Goal: Task Accomplishment & Management: Use online tool/utility

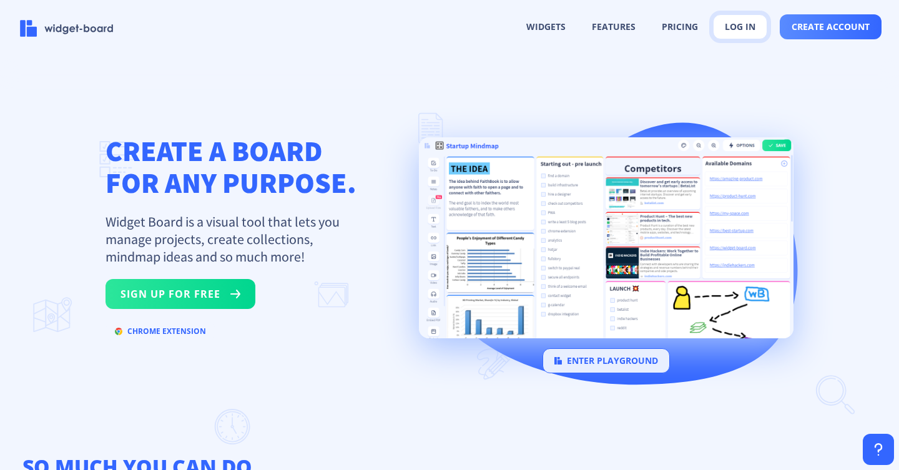
click at [737, 24] on button "log in" at bounding box center [740, 26] width 54 height 25
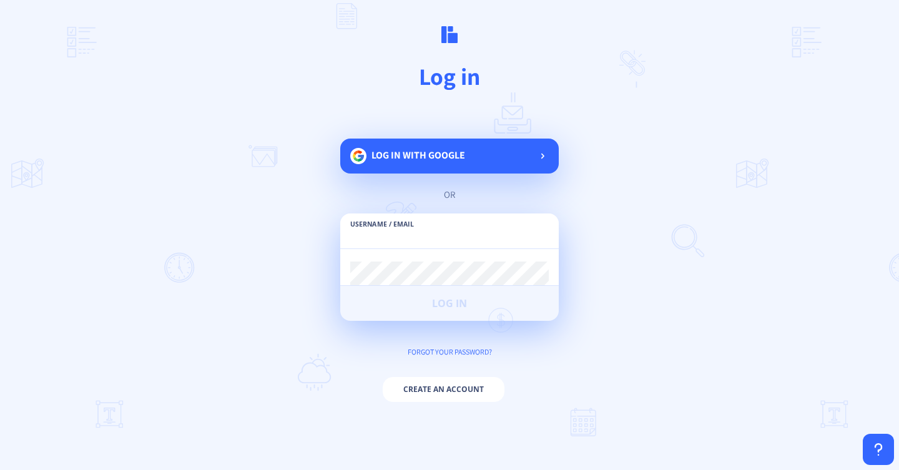
click at [466, 247] on input "text" at bounding box center [449, 237] width 199 height 22
click at [486, 156] on div "Log in with google" at bounding box center [449, 156] width 219 height 35
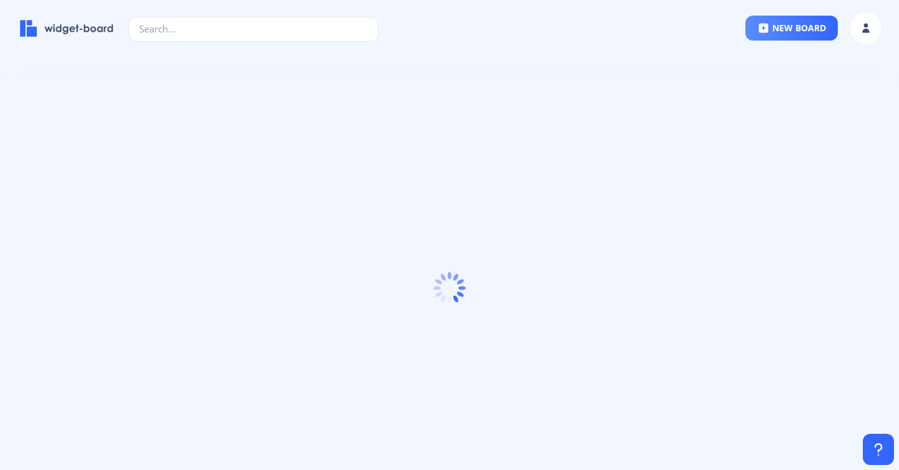
click at [65, 301] on div at bounding box center [449, 289] width 899 height 395
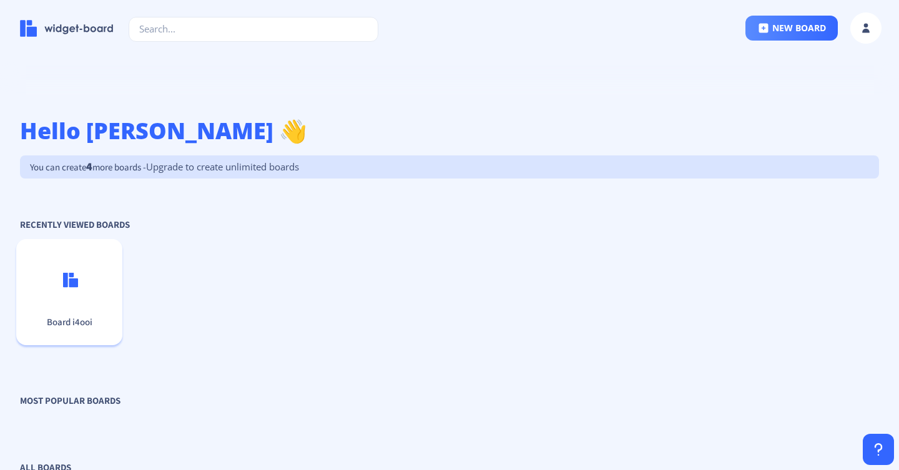
scroll to position [10, 0]
click at [79, 286] on p at bounding box center [69, 279] width 96 height 26
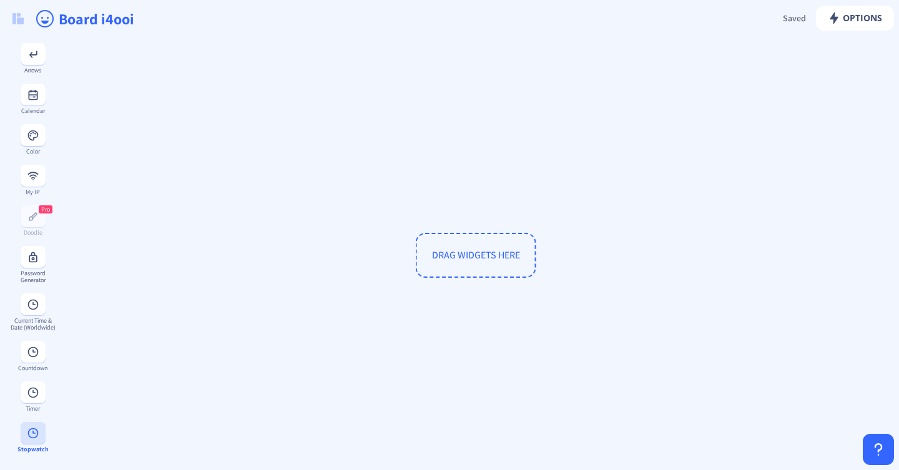
scroll to position [584, 0]
click at [32, 391] on rect at bounding box center [33, 392] width 12 height 12
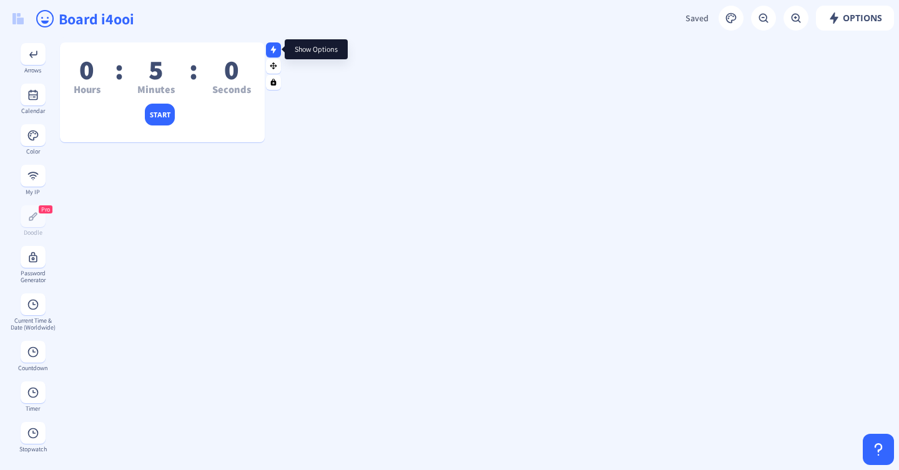
click at [275, 51] on icon at bounding box center [274, 49] width 6 height 7
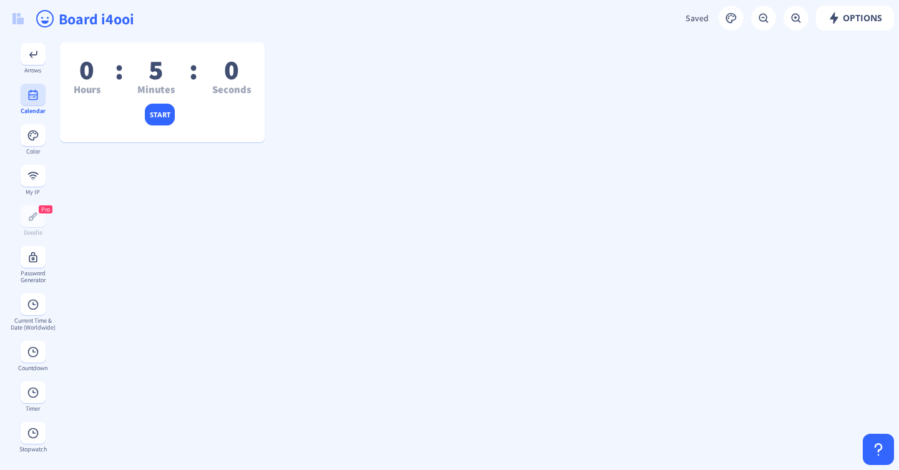
click at [39, 107] on div "Calendar" at bounding box center [33, 110] width 46 height 7
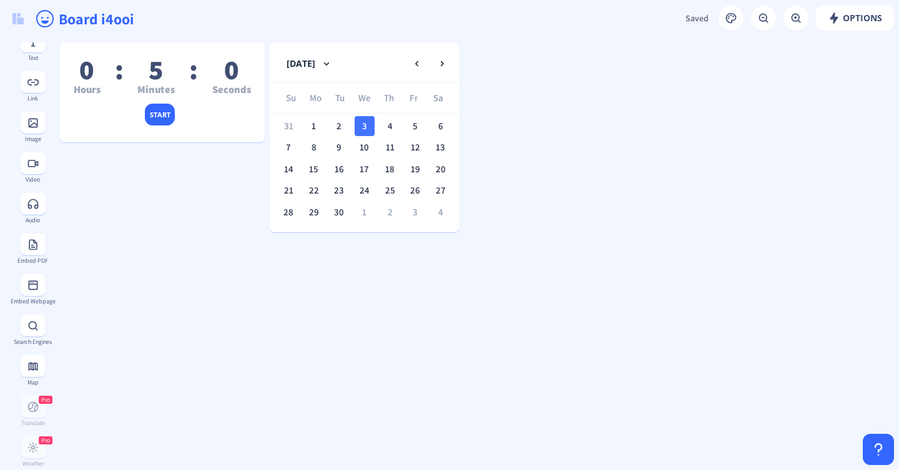
scroll to position [26, 0]
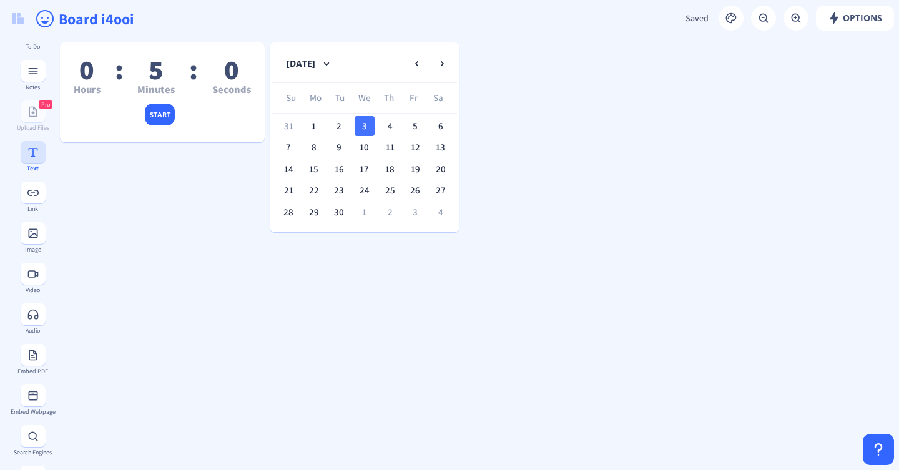
click at [29, 160] on button at bounding box center [33, 152] width 25 height 22
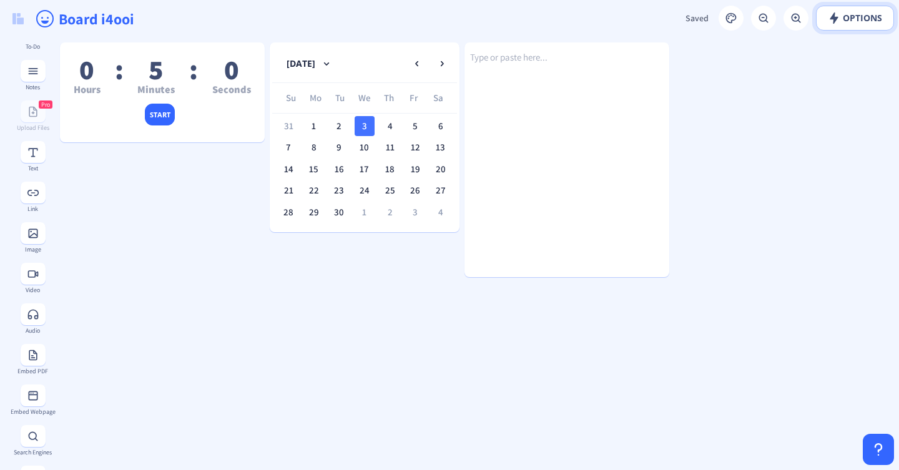
click at [835, 21] on rect at bounding box center [834, 18] width 12 height 12
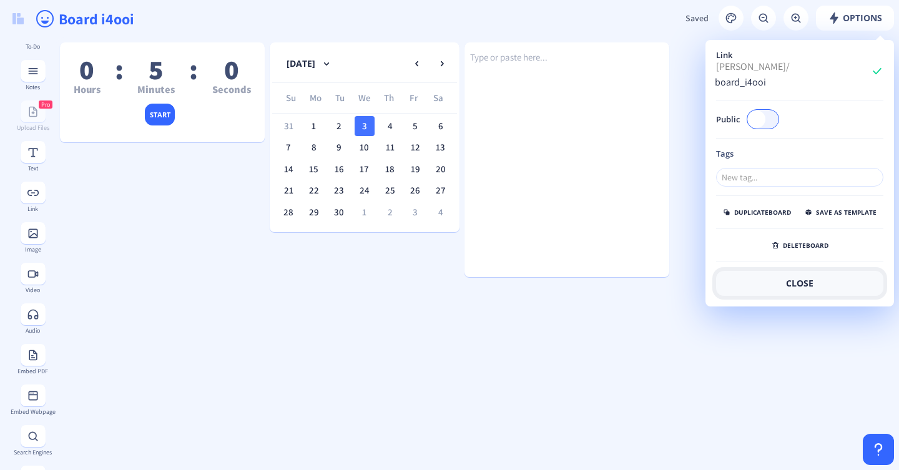
click at [758, 280] on button "close" at bounding box center [799, 283] width 167 height 25
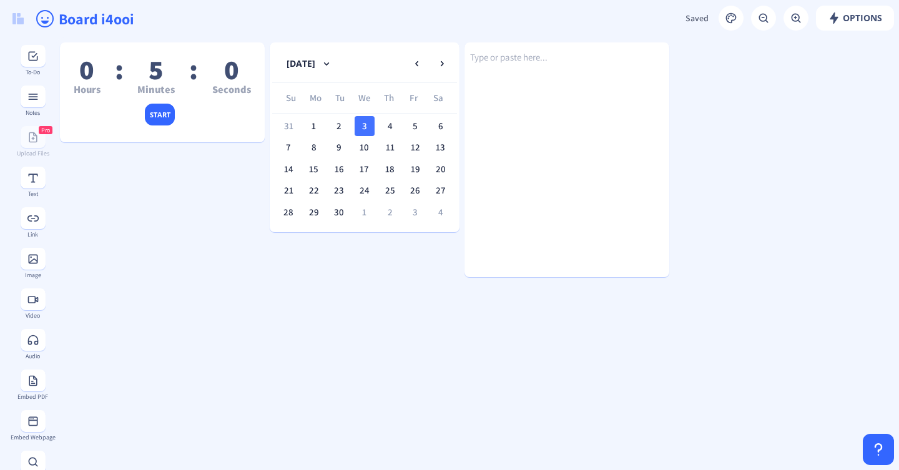
scroll to position [0, 0]
click at [12, 14] on img at bounding box center [17, 18] width 11 height 11
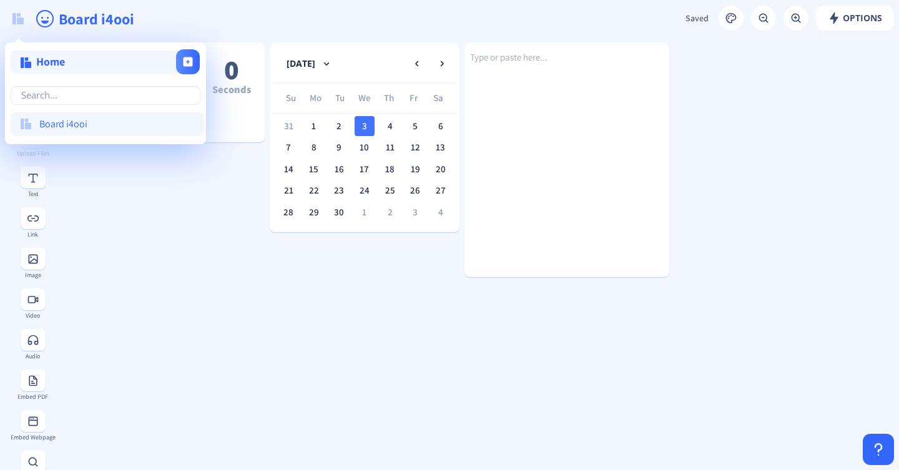
click at [59, 64] on span "Home" at bounding box center [50, 61] width 29 height 14
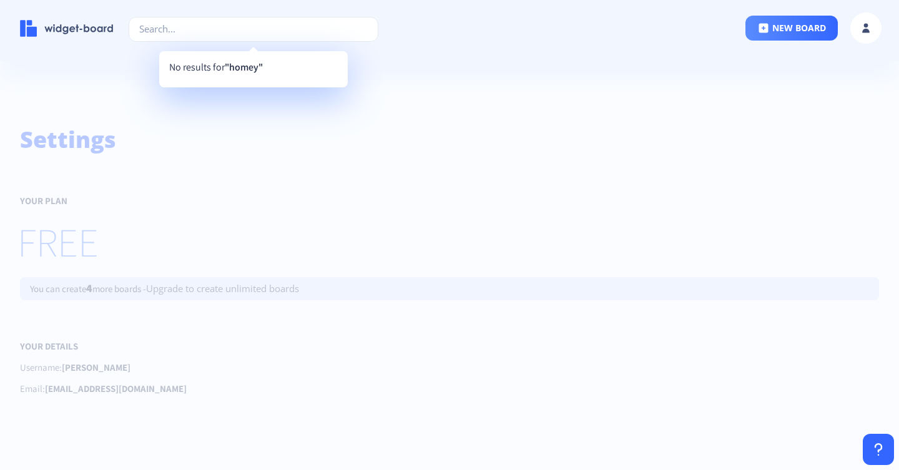
type input "homey"
